Goal: Transaction & Acquisition: Purchase product/service

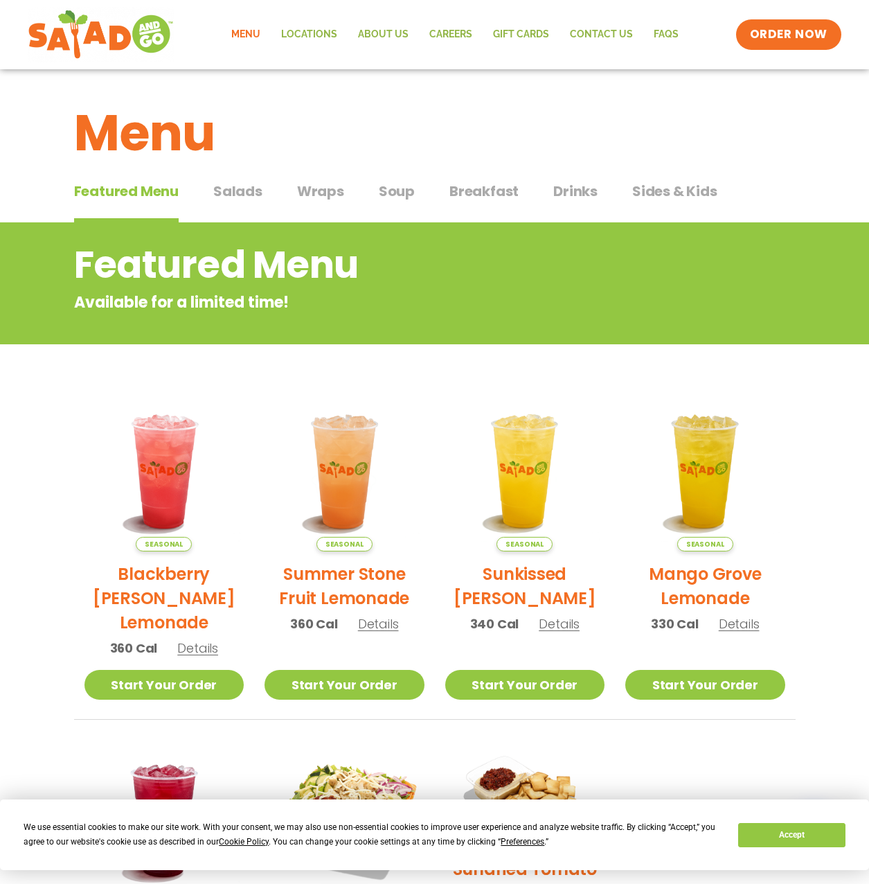
click at [567, 190] on span "Drinks" at bounding box center [575, 191] width 44 height 21
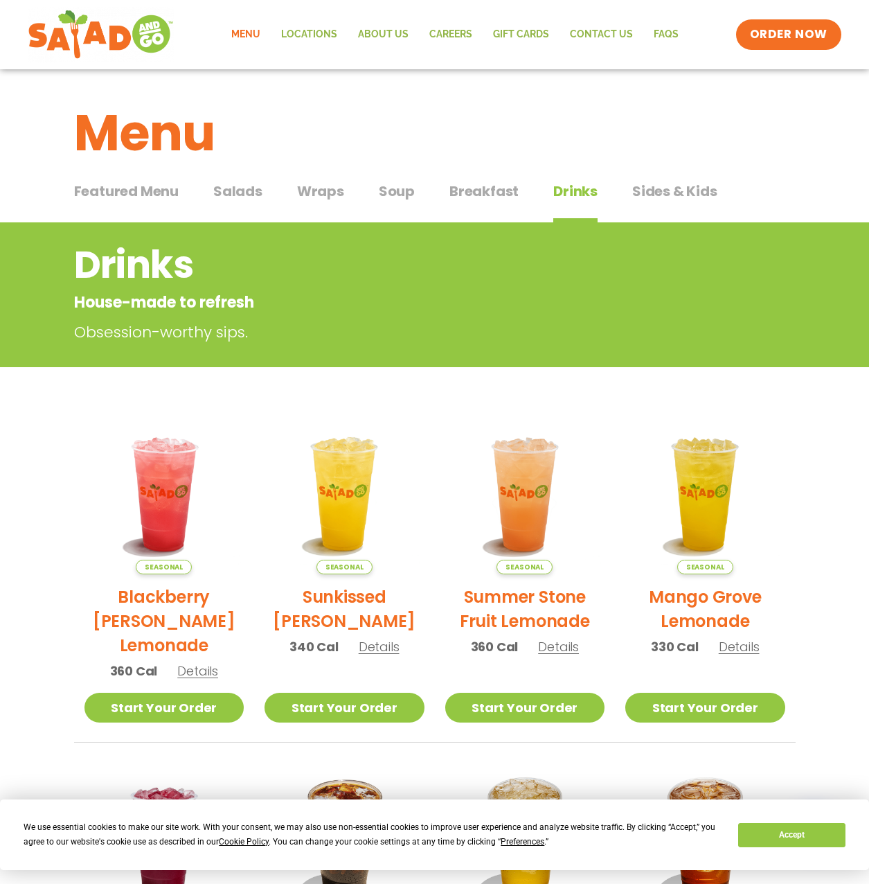
click at [315, 199] on span "Wraps" at bounding box center [320, 191] width 47 height 21
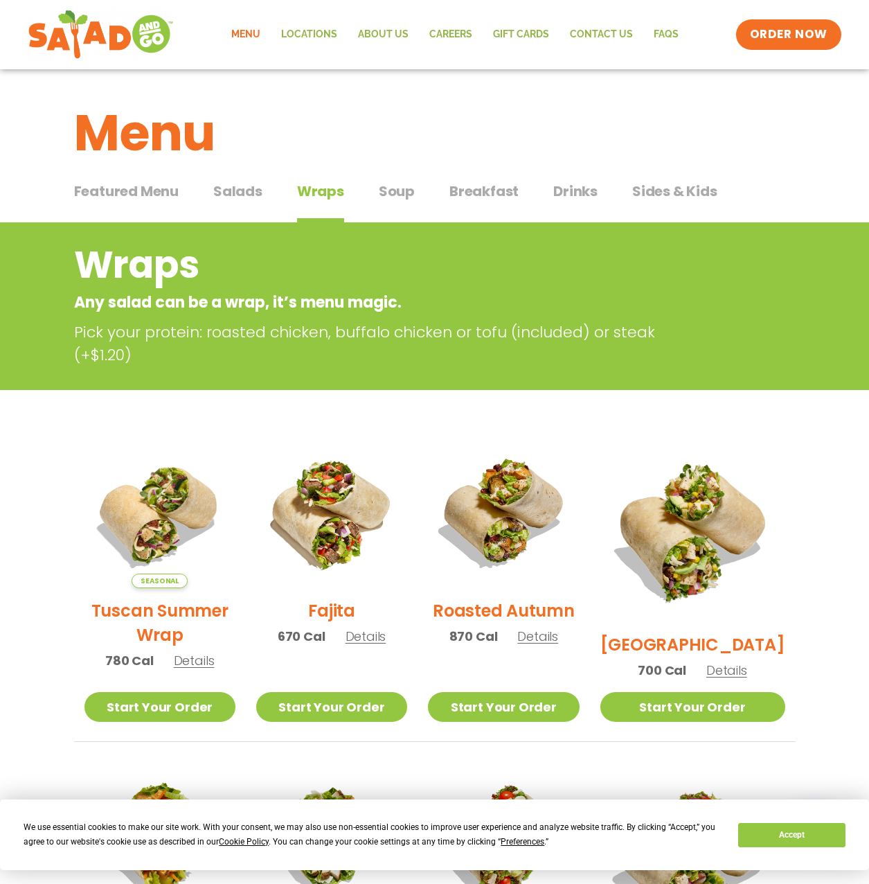
click at [558, 189] on span "Drinks" at bounding box center [575, 191] width 44 height 21
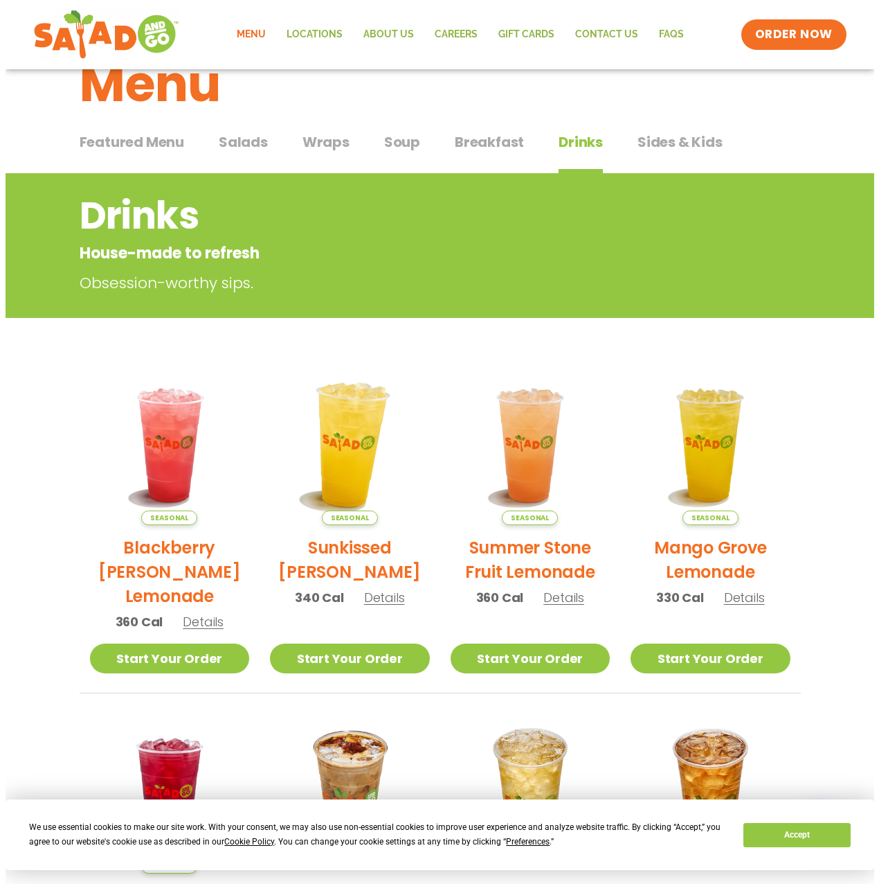
scroll to position [69, 0]
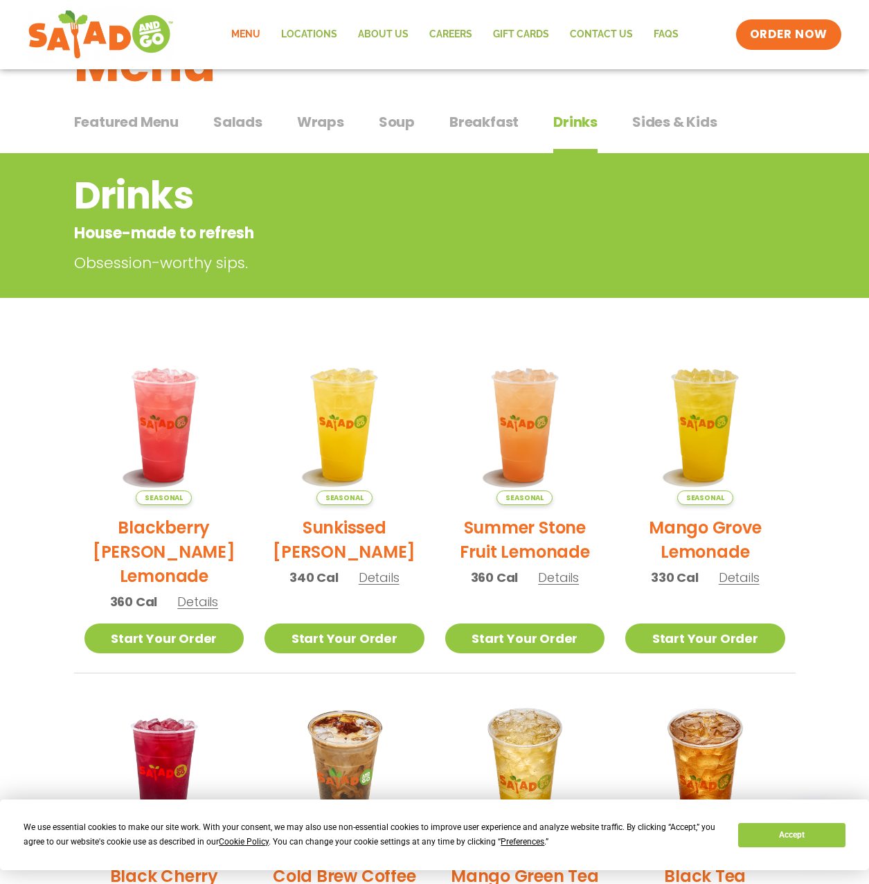
click at [489, 523] on h2 "Summer Stone Fruit Lemonade" at bounding box center [525, 539] width 160 height 48
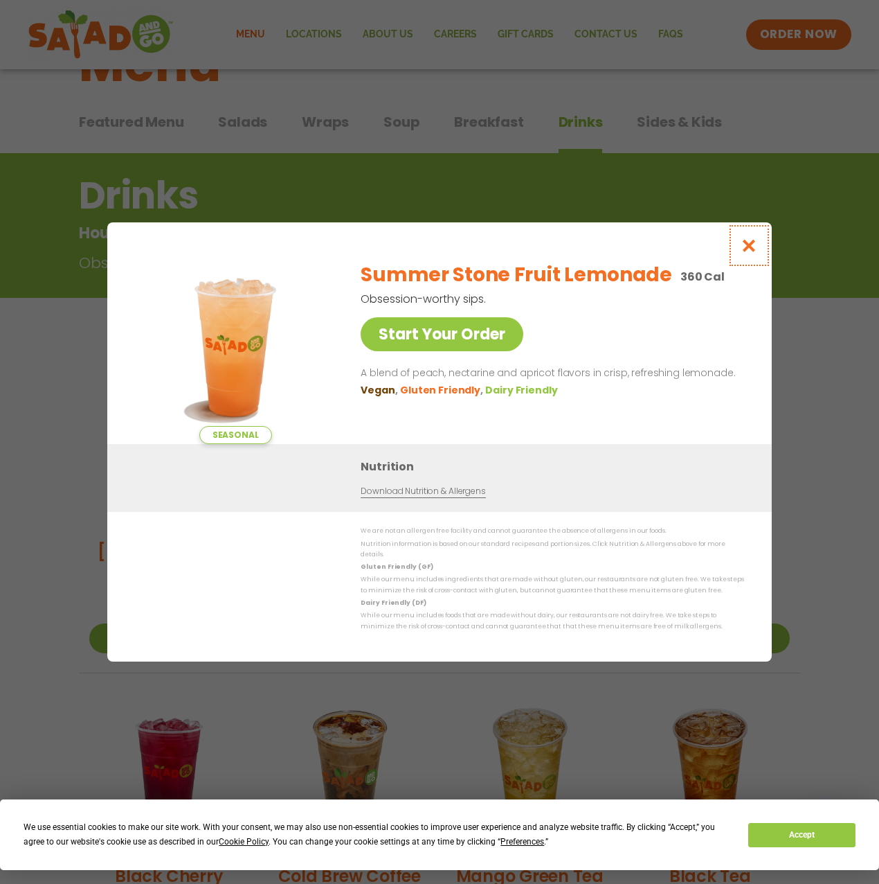
click at [747, 253] on icon "Close modal" at bounding box center [749, 245] width 17 height 15
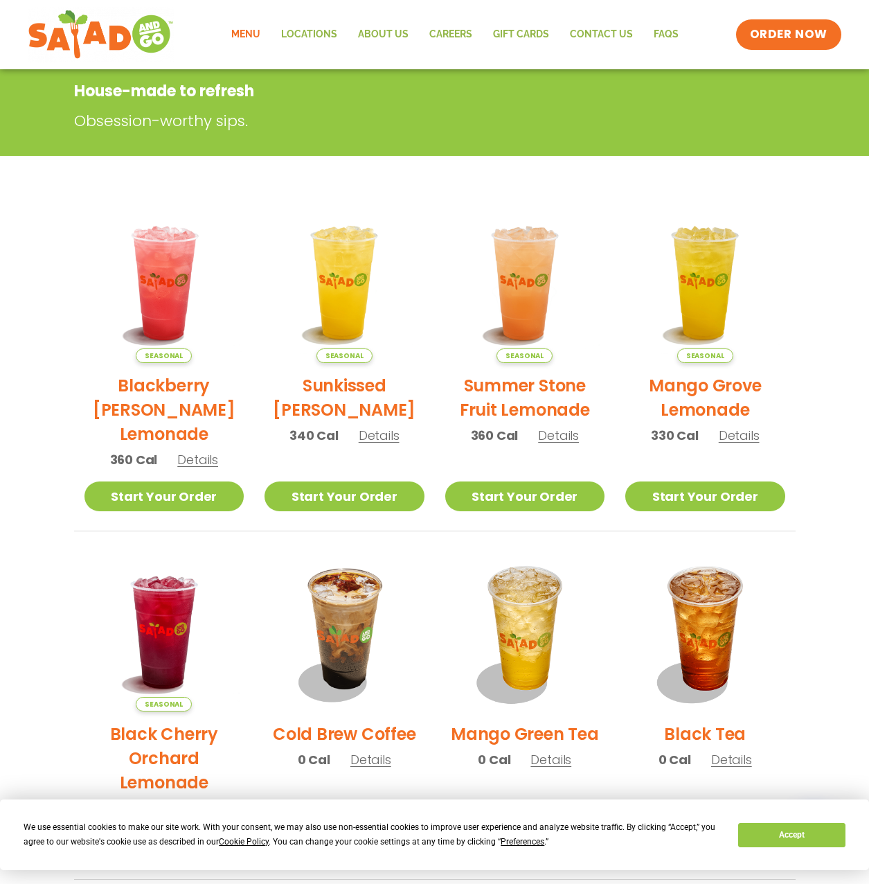
scroll to position [222, 0]
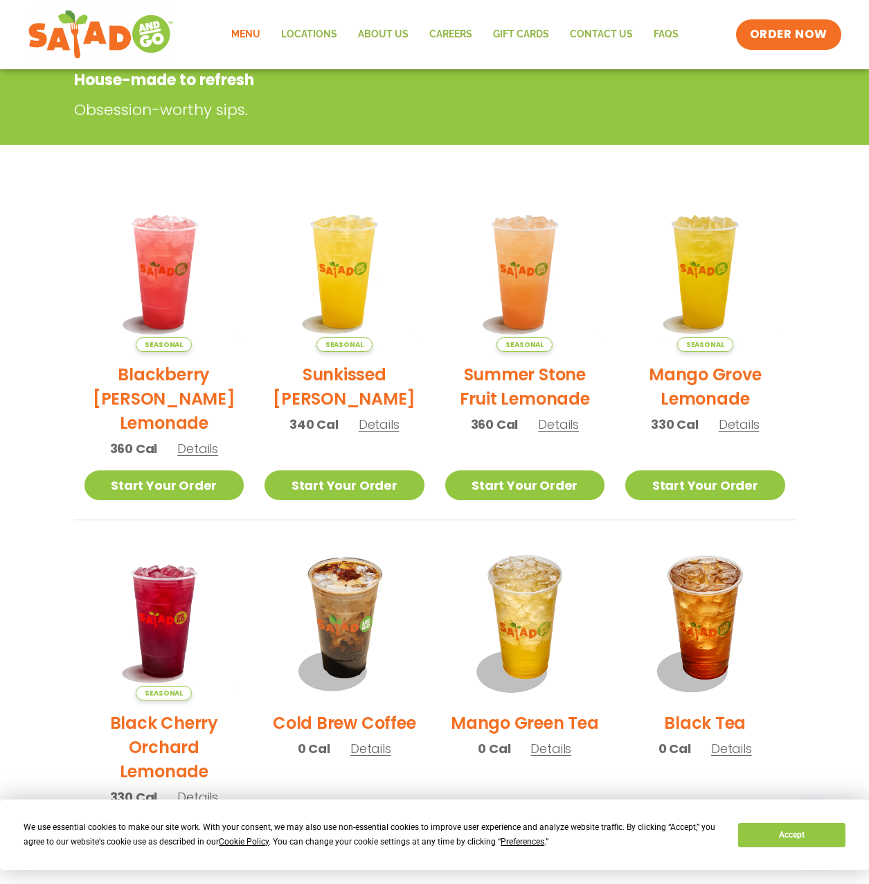
click at [344, 394] on h2 "Sunkissed [PERSON_NAME]" at bounding box center [345, 386] width 160 height 48
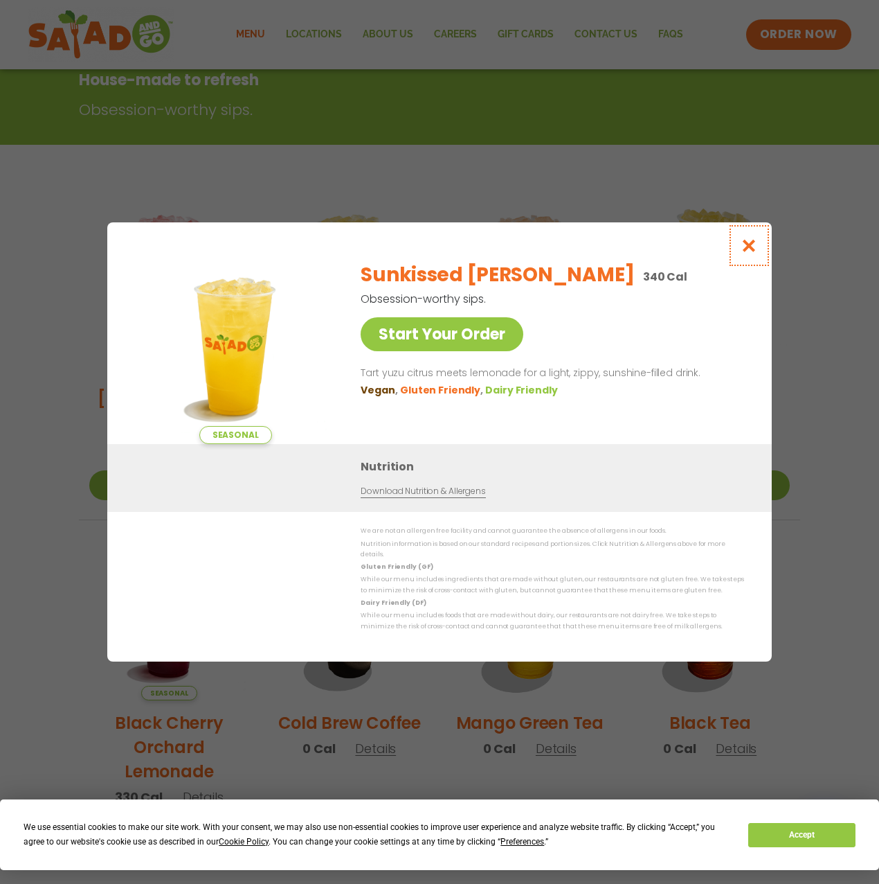
click at [735, 258] on button "Close modal" at bounding box center [749, 245] width 45 height 46
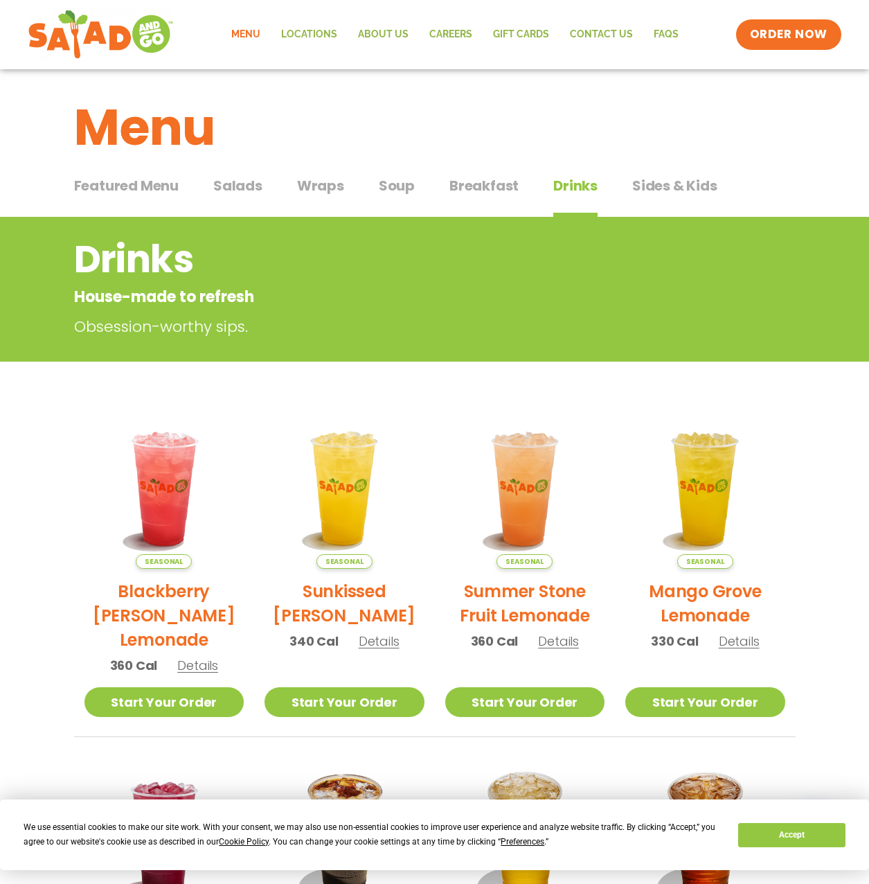
scroll to position [0, 0]
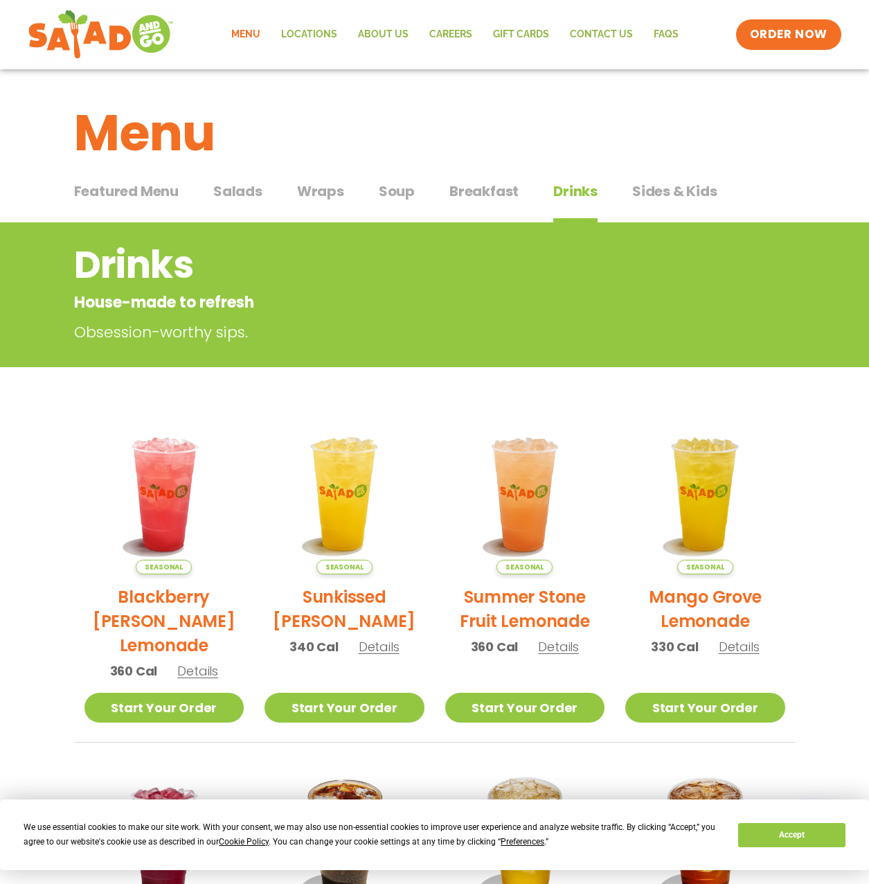
click at [171, 214] on button "Featured Menu Featured Menu" at bounding box center [126, 202] width 105 height 42
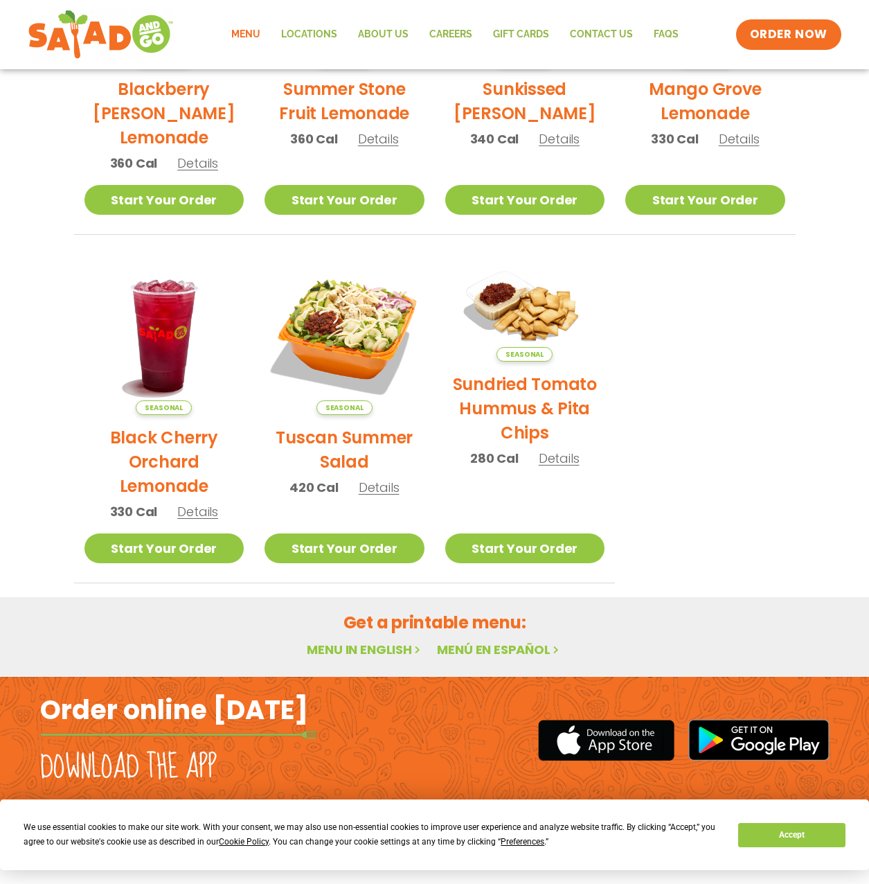
scroll to position [208, 0]
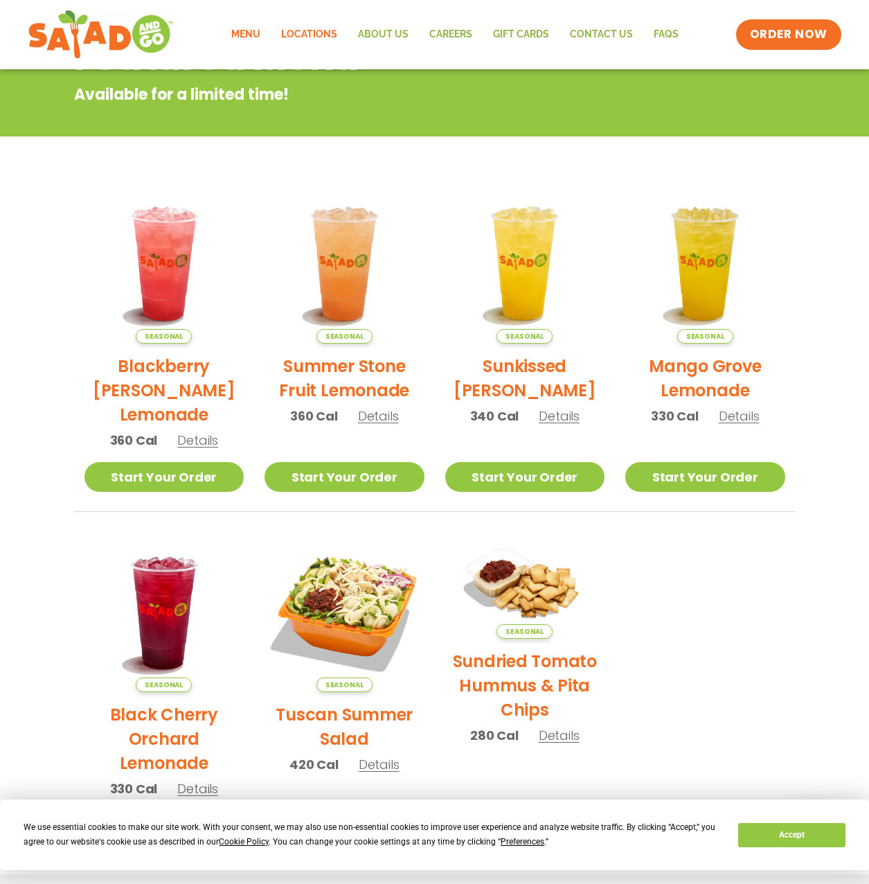
click at [293, 44] on link "Locations" at bounding box center [309, 35] width 77 height 32
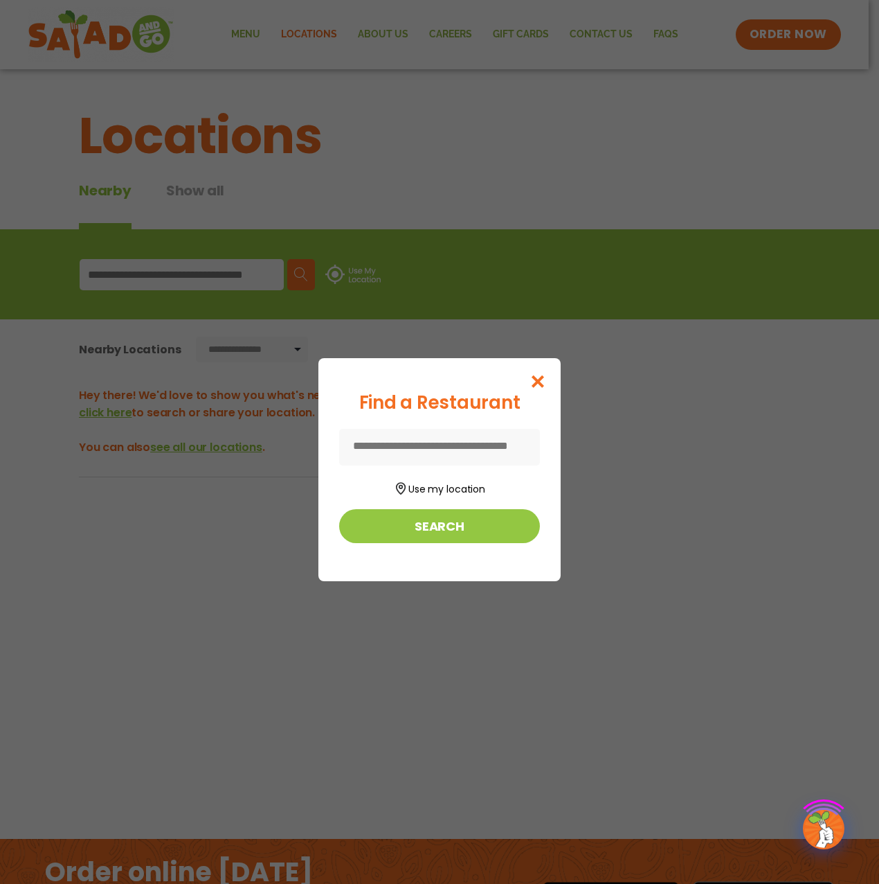
click at [393, 28] on div "Find a Restaurant Use my location Search" at bounding box center [439, 442] width 879 height 884
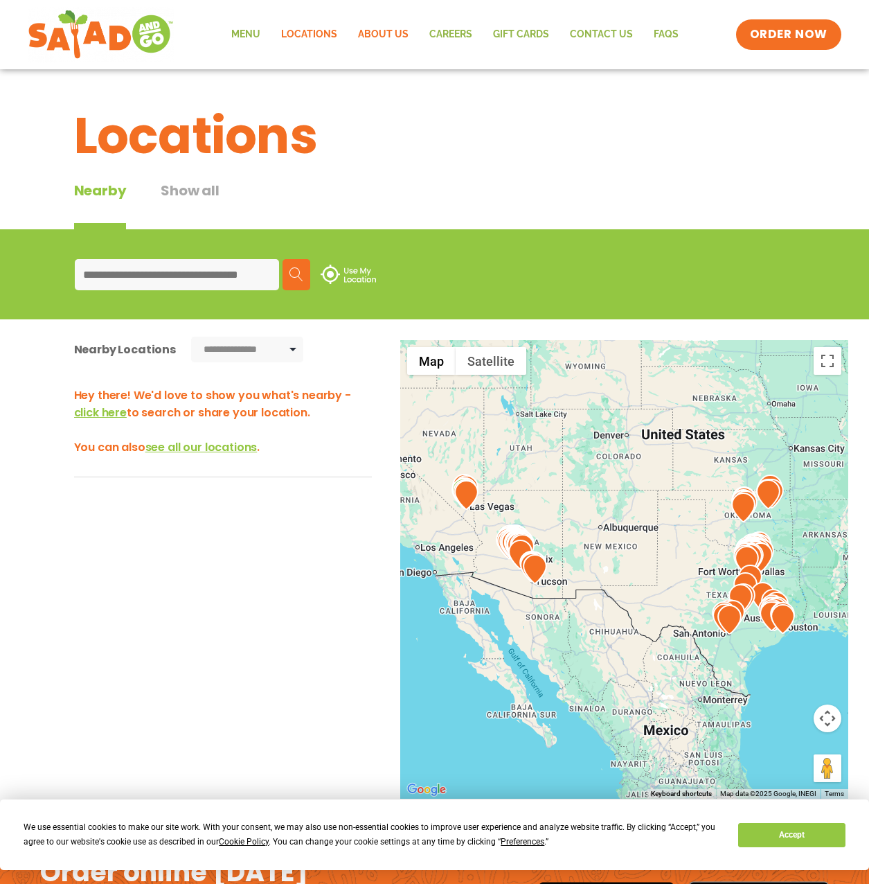
click at [404, 33] on link "About Us" at bounding box center [383, 35] width 71 height 32
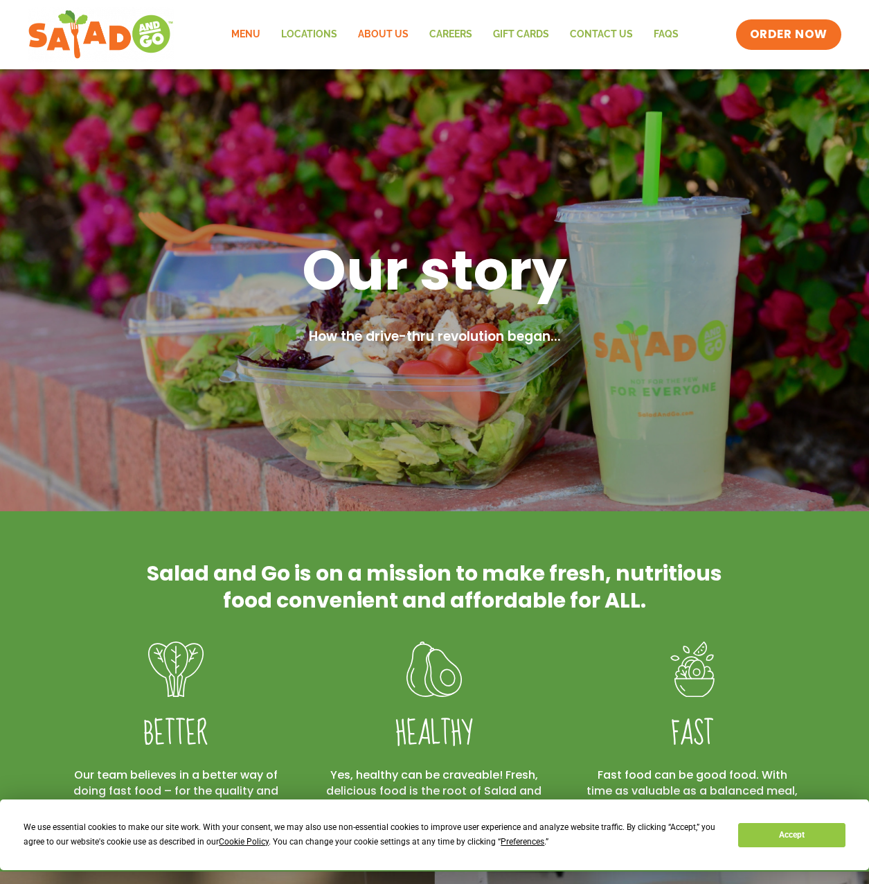
click at [258, 39] on link "Menu" at bounding box center [246, 35] width 50 height 32
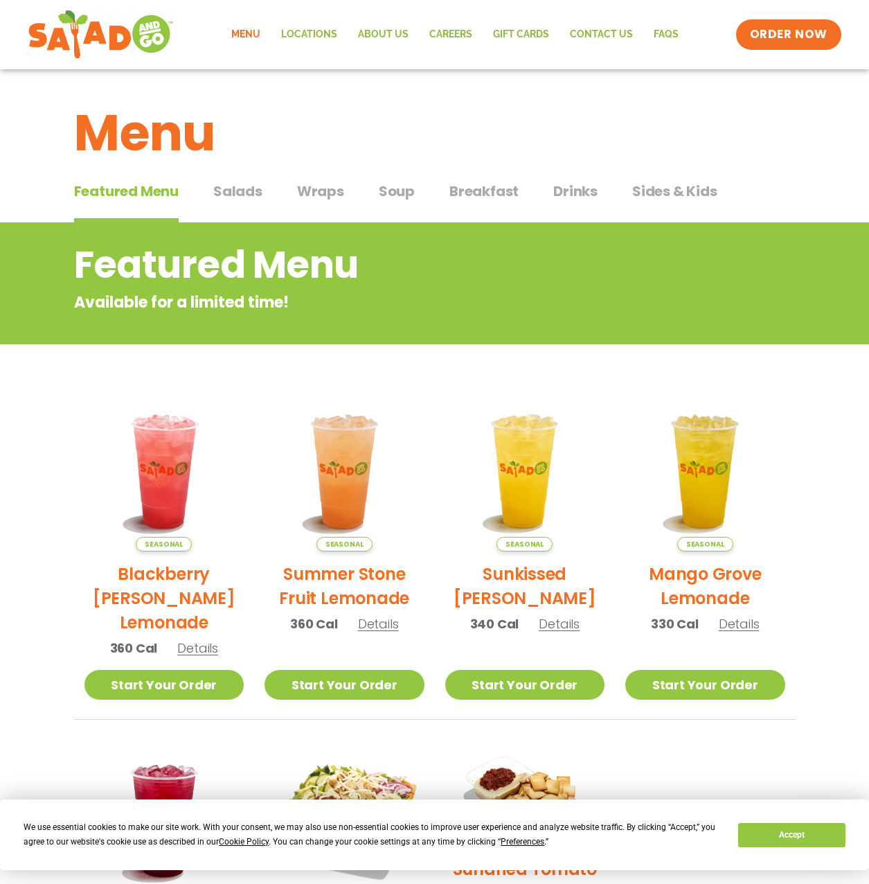
click at [222, 203] on button "Salads Salads" at bounding box center [237, 202] width 49 height 42
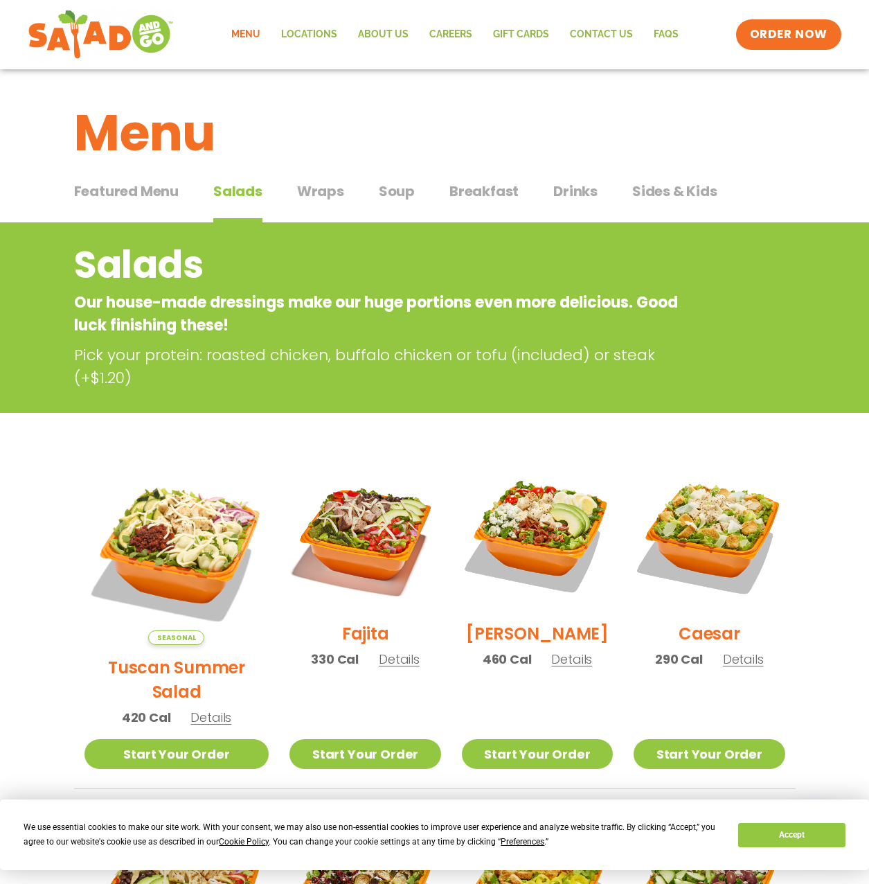
click at [328, 192] on span "Wraps" at bounding box center [320, 191] width 47 height 21
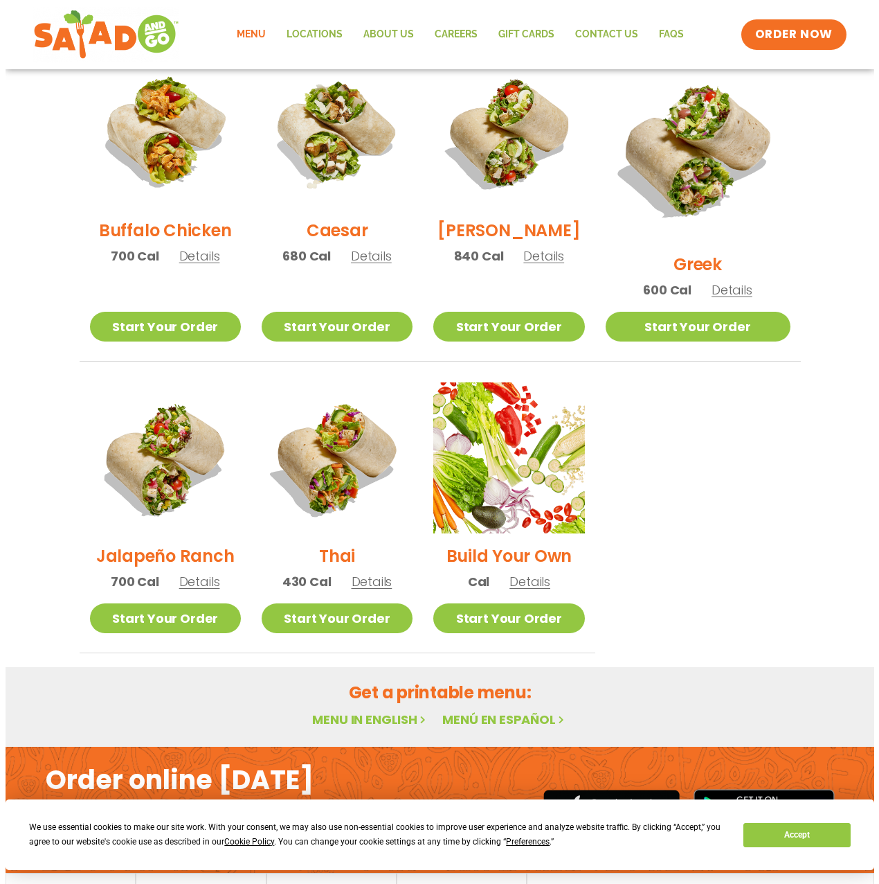
scroll to position [762, 0]
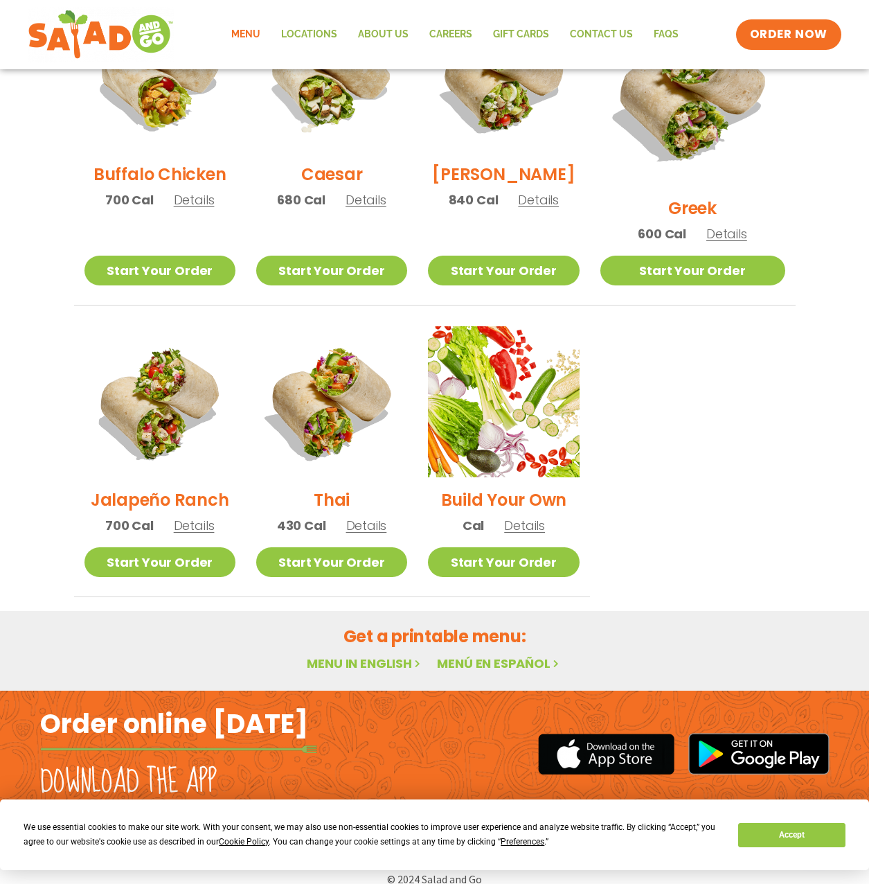
click at [545, 517] on span "Details" at bounding box center [524, 525] width 41 height 17
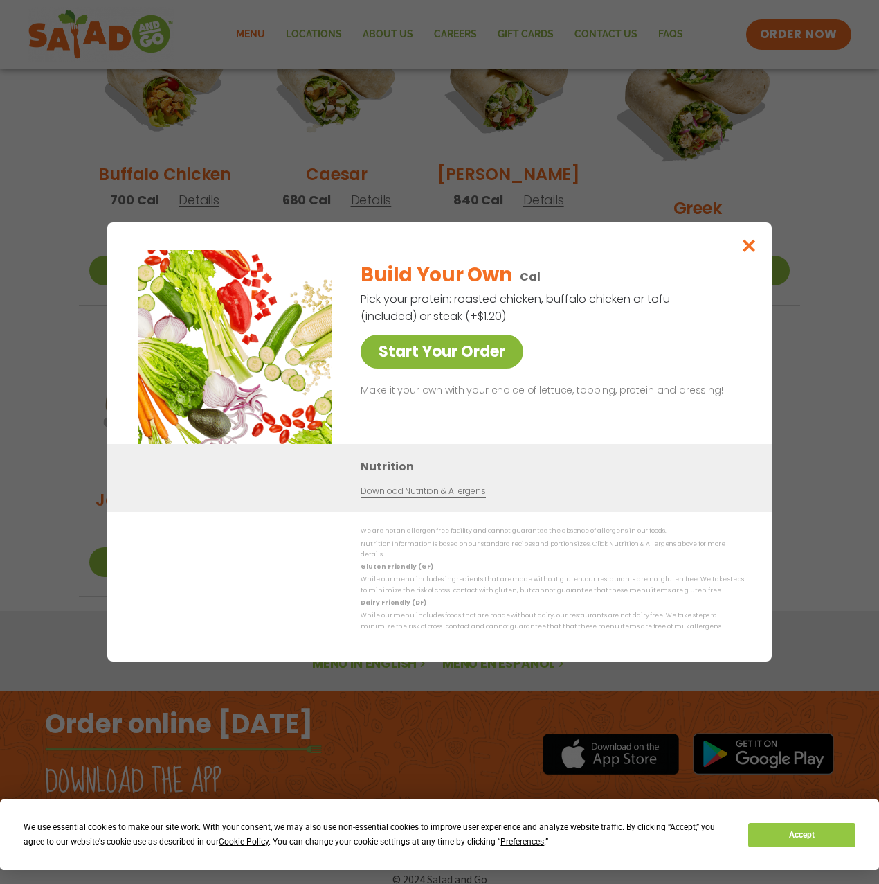
click at [478, 368] on link "Start Your Order" at bounding box center [442, 351] width 163 height 34
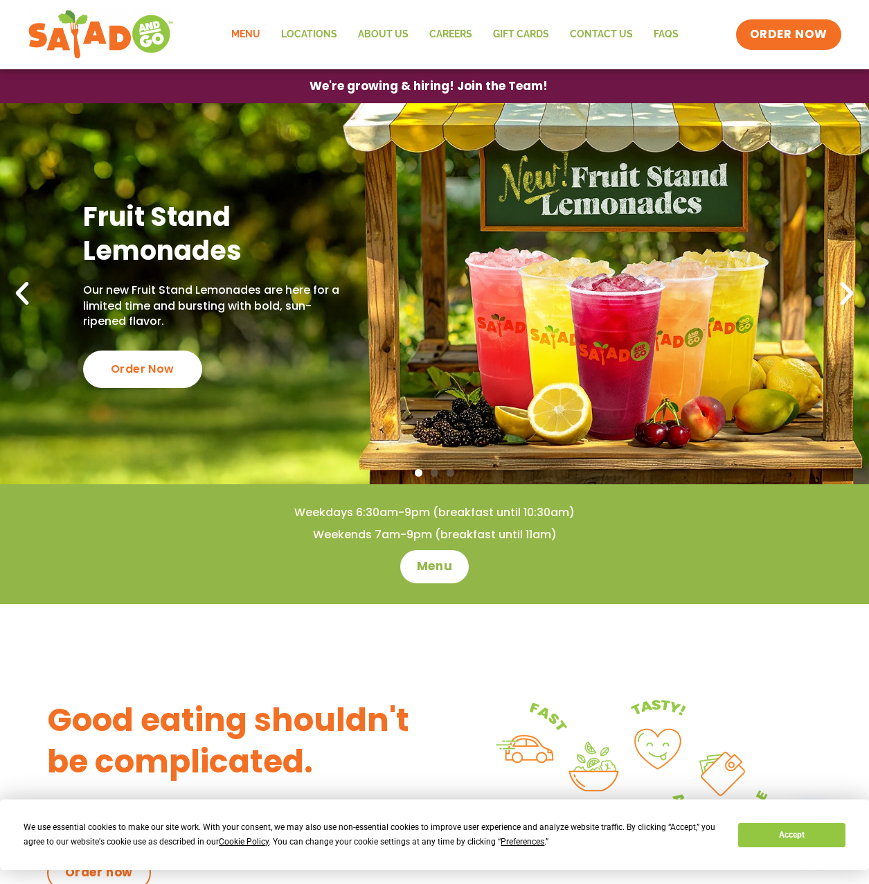
click at [253, 29] on link "Menu" at bounding box center [246, 35] width 50 height 32
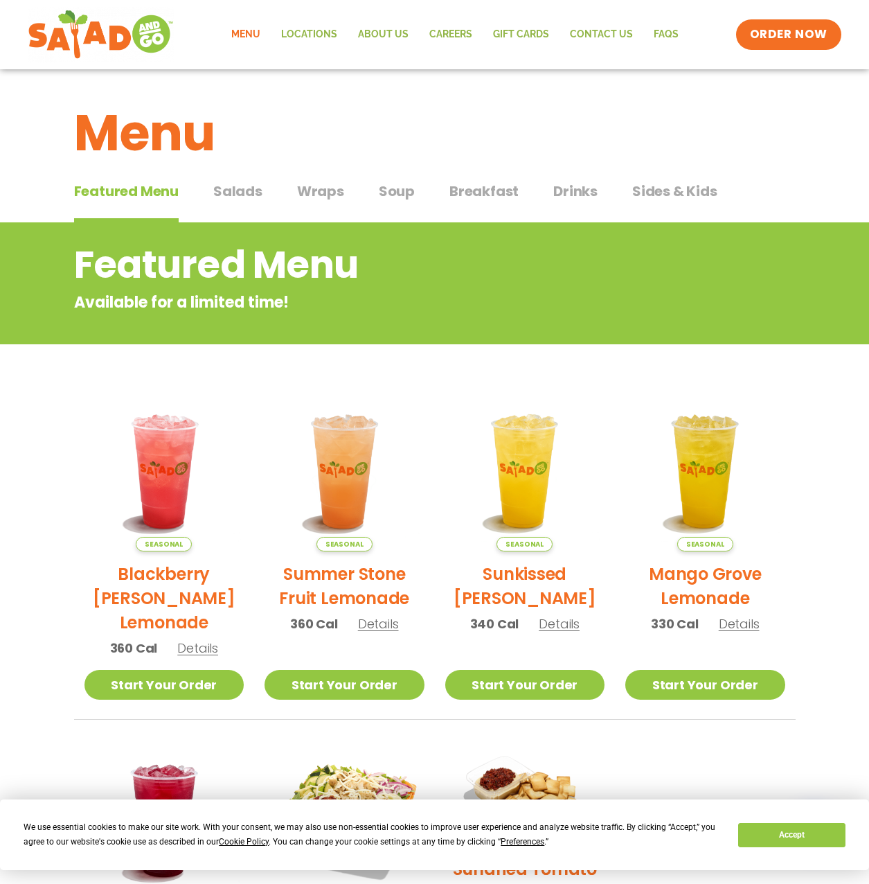
click at [252, 188] on span "Salads" at bounding box center [237, 191] width 49 height 21
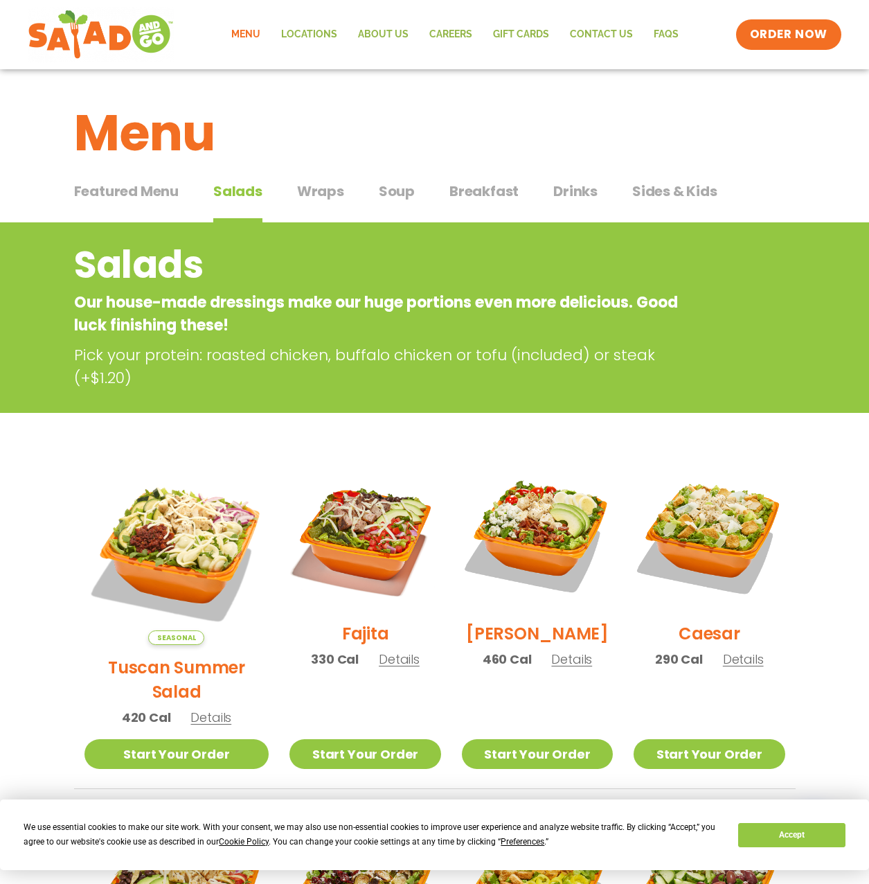
click at [336, 192] on span "Wraps" at bounding box center [320, 191] width 47 height 21
